Goal: Transaction & Acquisition: Obtain resource

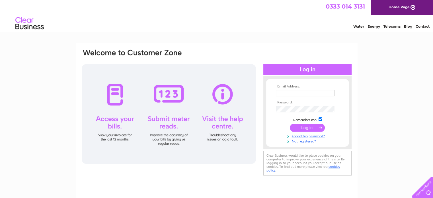
type input "katrina@aflatintown.com"
click at [300, 128] on input "submit" at bounding box center [307, 128] width 35 height 8
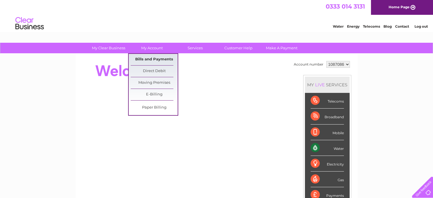
click at [148, 57] on link "Bills and Payments" at bounding box center [154, 59] width 47 height 11
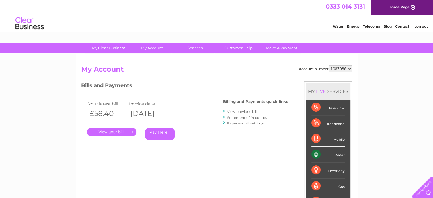
click at [124, 133] on link "." at bounding box center [112, 132] width 50 height 8
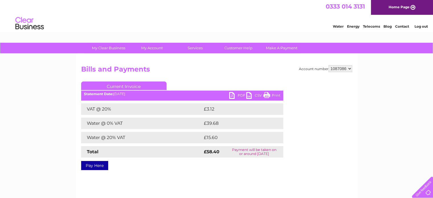
click at [237, 97] on link "PDF" at bounding box center [237, 96] width 17 height 8
